Goal: Find contact information: Find contact information

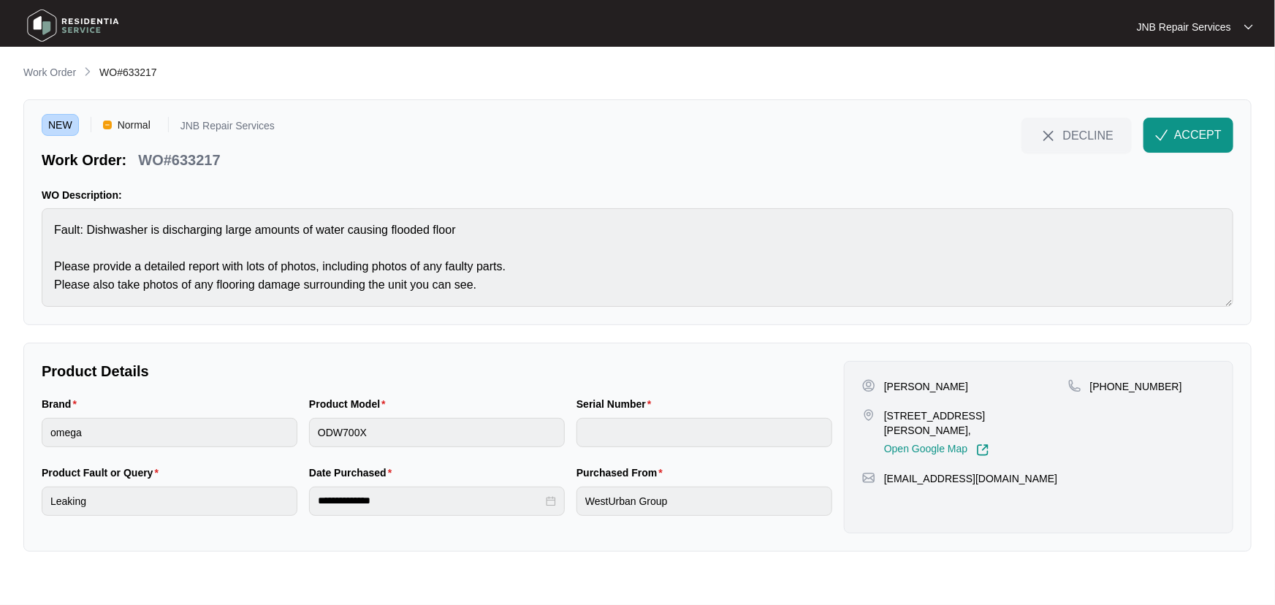
drag, startPoint x: 960, startPoint y: 382, endPoint x: 873, endPoint y: 382, distance: 86.9
click at [873, 382] on div "[PERSON_NAME]" at bounding box center [965, 386] width 206 height 15
copy div "[PERSON_NAME]"
drag, startPoint x: 441, startPoint y: 306, endPoint x: 464, endPoint y: 307, distance: 22.7
click at [446, 306] on div "NEW Normal JNB Repair Services Work Order: WO#633217 DECLINE ACCEPT WO Descript…" at bounding box center [637, 212] width 1228 height 226
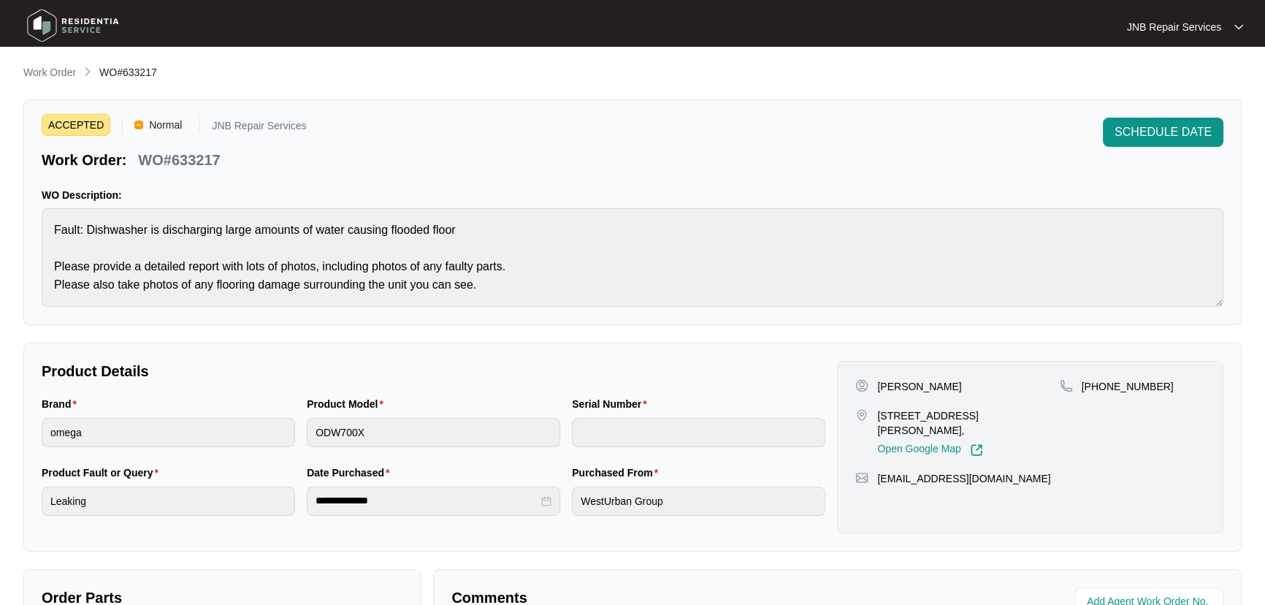
drag, startPoint x: 1016, startPoint y: 416, endPoint x: 872, endPoint y: 411, distance: 144.0
click at [872, 411] on div "[STREET_ADDRESS], Open Google Map" at bounding box center [957, 432] width 204 height 48
click at [812, 343] on div "**********" at bounding box center [632, 447] width 1218 height 209
drag, startPoint x: 1160, startPoint y: 385, endPoint x: 1098, endPoint y: 385, distance: 62.1
click at [1098, 385] on div "[PHONE_NUMBER]" at bounding box center [1132, 386] width 145 height 15
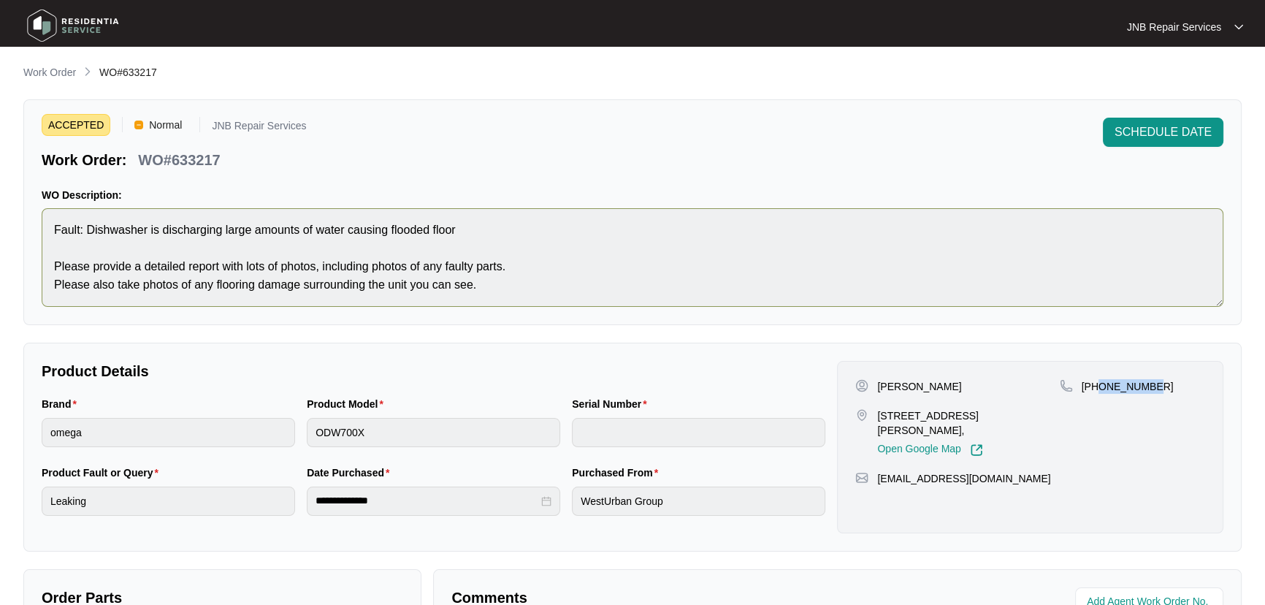
copy p "416542208"
